Goal: Task Accomplishment & Management: Manage account settings

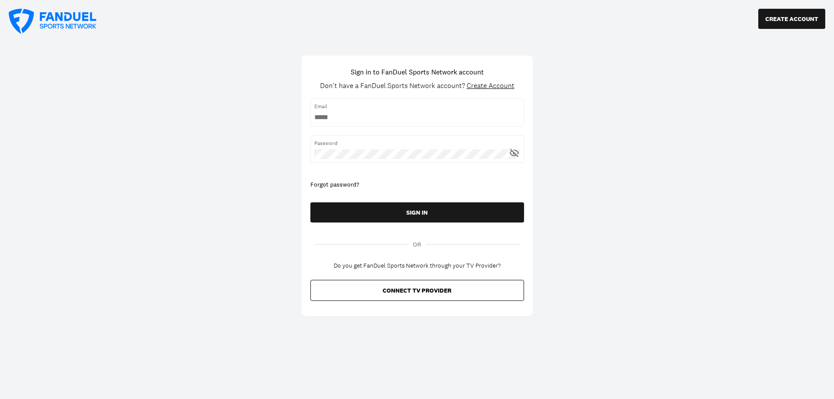
type input "**********"
click at [376, 148] on div "Password" at bounding box center [417, 149] width 214 height 28
click at [515, 151] on icon at bounding box center [514, 152] width 11 height 11
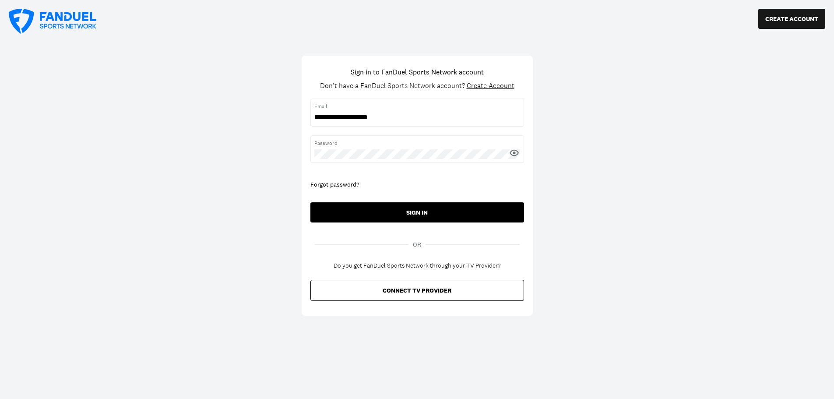
click at [412, 216] on button "SIGN IN" at bounding box center [417, 212] width 214 height 20
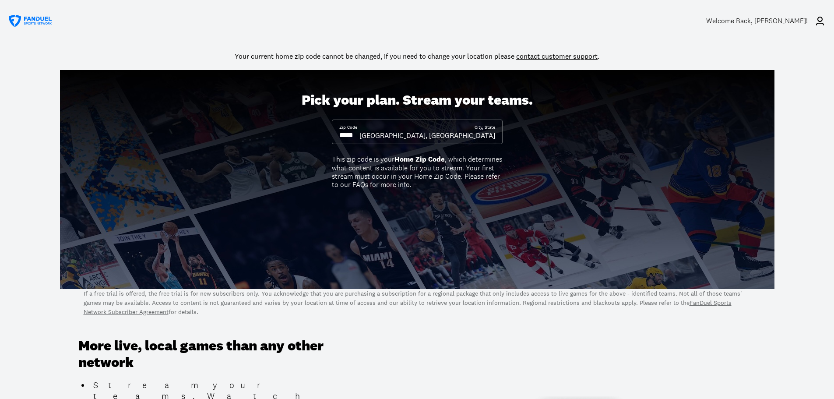
click at [819, 14] on div at bounding box center [417, 19] width 834 height 39
click at [817, 20] on icon at bounding box center [819, 21] width 11 height 11
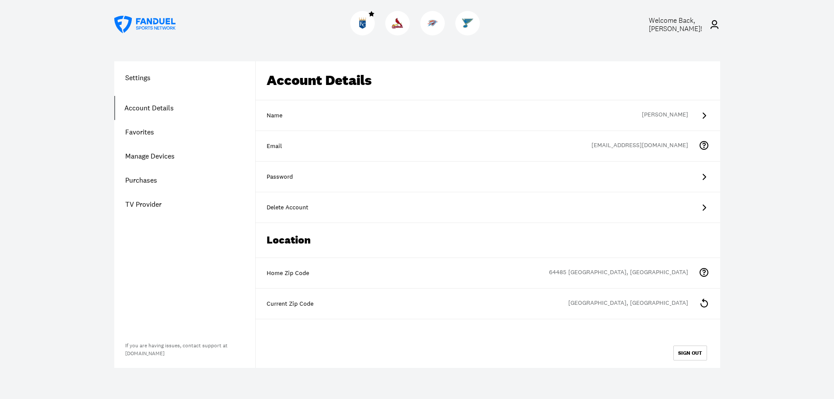
click at [705, 207] on icon at bounding box center [704, 207] width 4 height 6
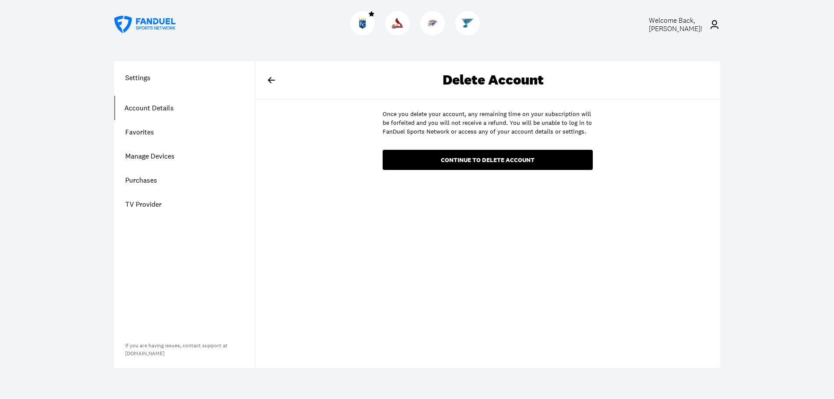
click at [475, 160] on div "continue to delete account" at bounding box center [487, 160] width 196 height 6
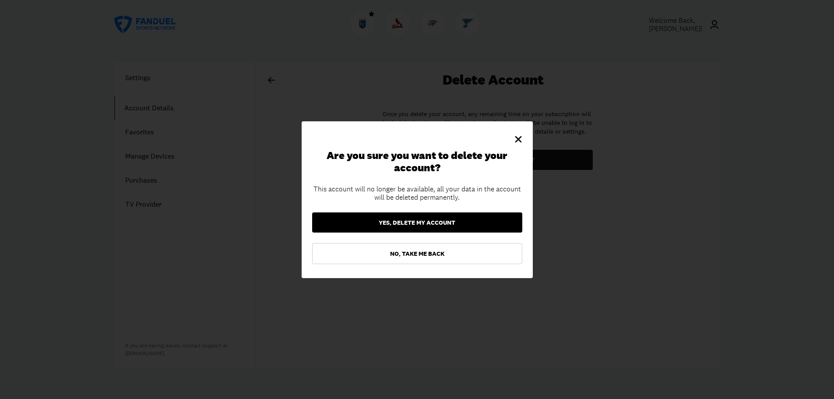
click at [437, 221] on button "Yes, delete my account" at bounding box center [417, 222] width 210 height 20
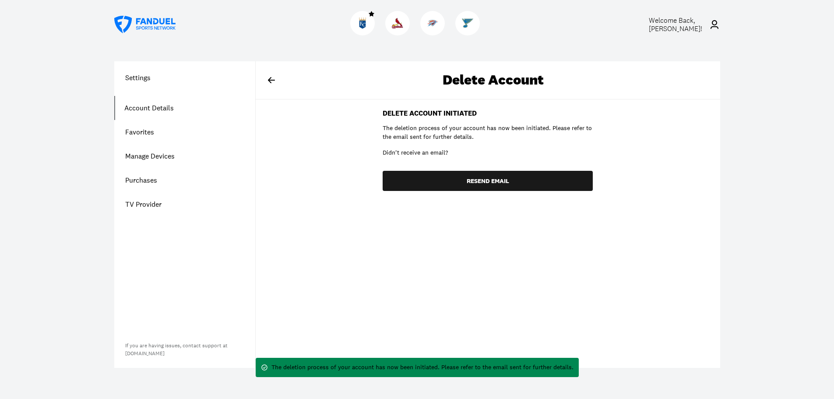
click at [144, 176] on link "Purchases" at bounding box center [184, 180] width 141 height 24
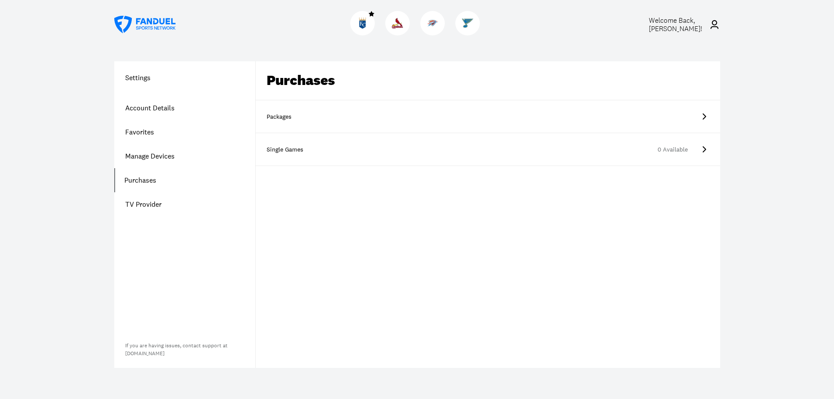
click at [704, 119] on icon at bounding box center [703, 116] width 11 height 11
